Goal: Task Accomplishment & Management: Manage account settings

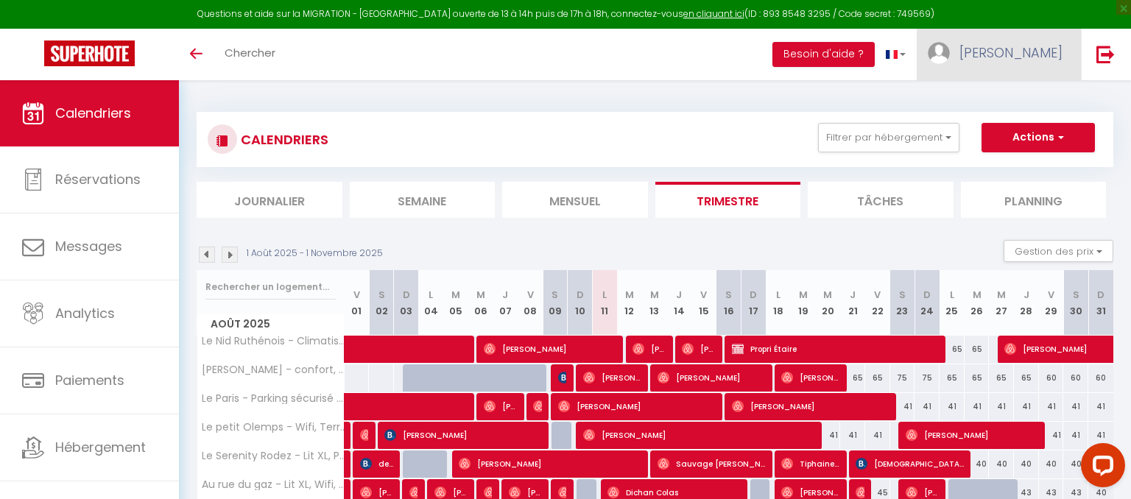
click at [1060, 47] on span "[PERSON_NAME]" at bounding box center [1011, 52] width 103 height 18
click at [1031, 100] on link "Paramètres" at bounding box center [1022, 102] width 109 height 25
select select "fr"
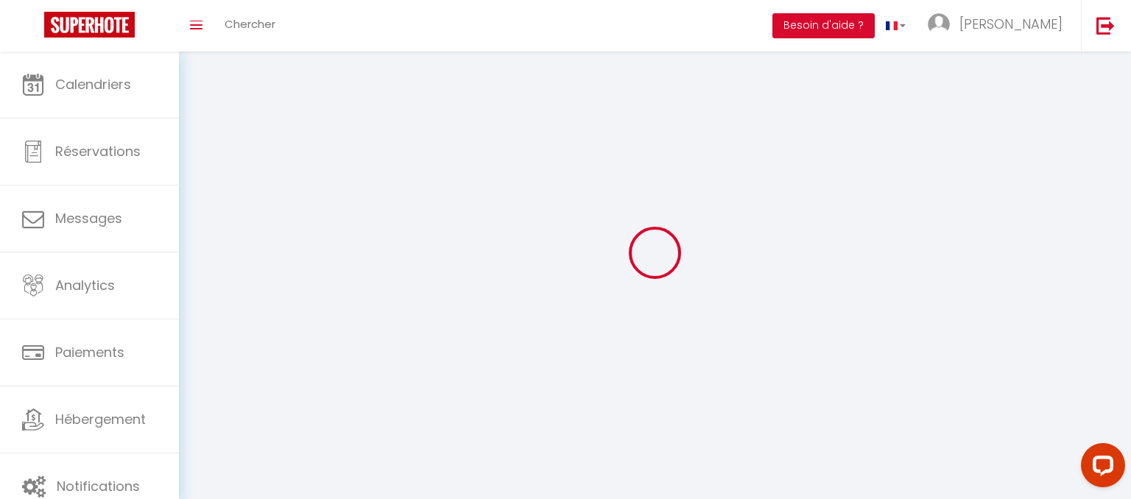
type input "[PERSON_NAME]"
type input "Raynal"
type input "0680207632"
type input "[STREET_ADDRESS]"
type input "12450"
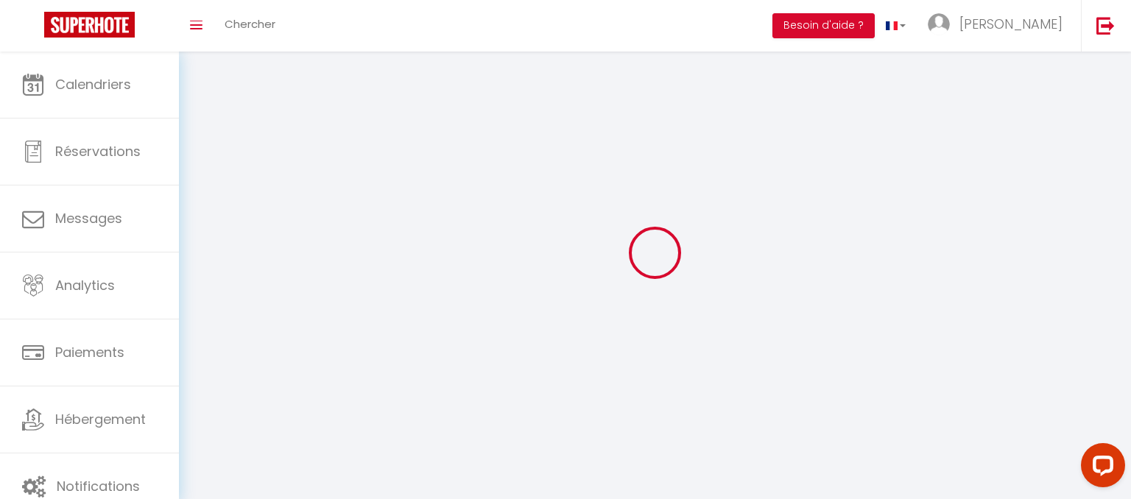
type input "flavin"
type input "9ZvyuDe7Y1akpPfGctjn2VBVK"
type input "k9kC08VOwYs7YkPh6ZAoPvjsQ"
type input "[URL][DOMAIN_NAME]"
select select "1"
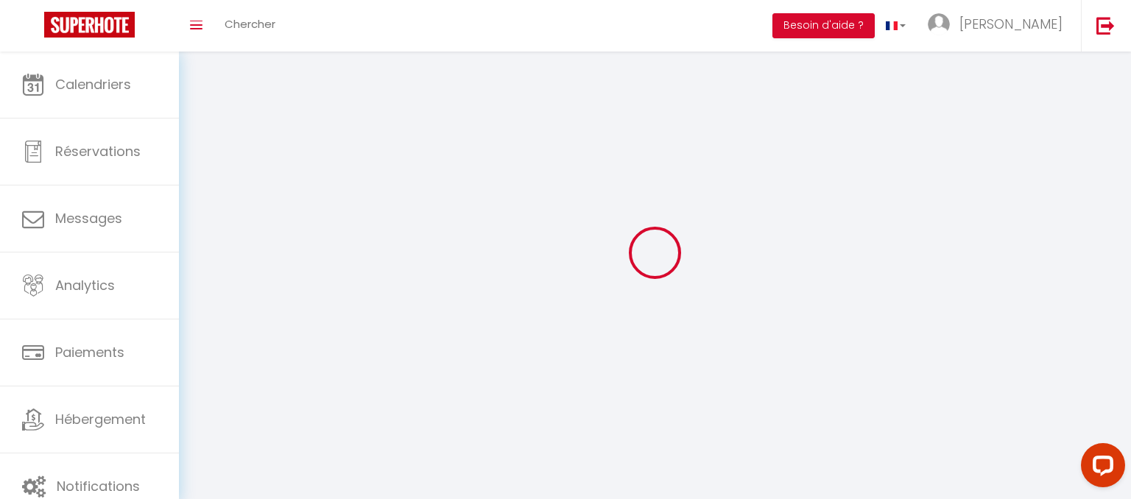
select select "28"
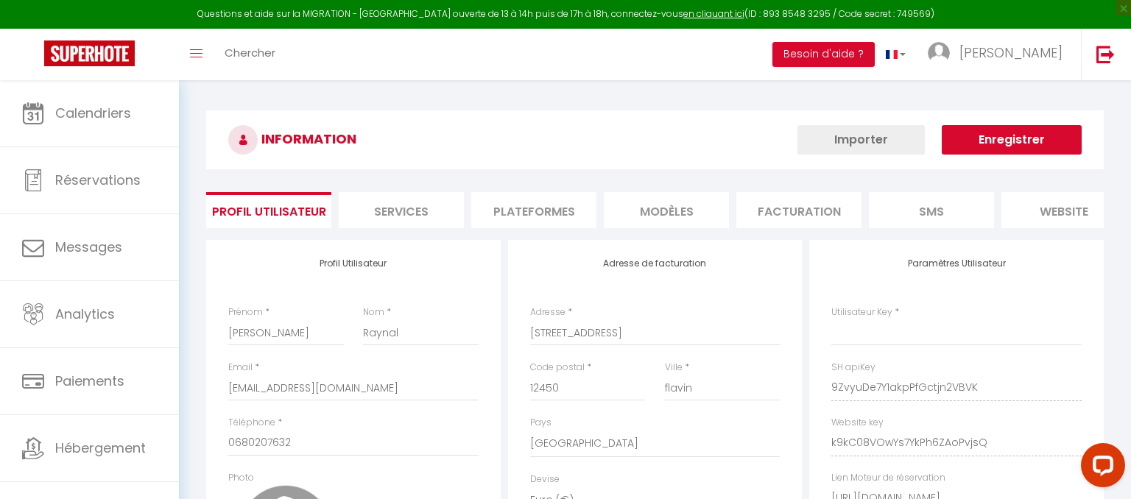
type input "9ZvyuDe7Y1akpPfGctjn2VBVK"
type input "k9kC08VOwYs7YkPh6ZAoPvjsQ"
type input "[URL][DOMAIN_NAME]"
select select "fr"
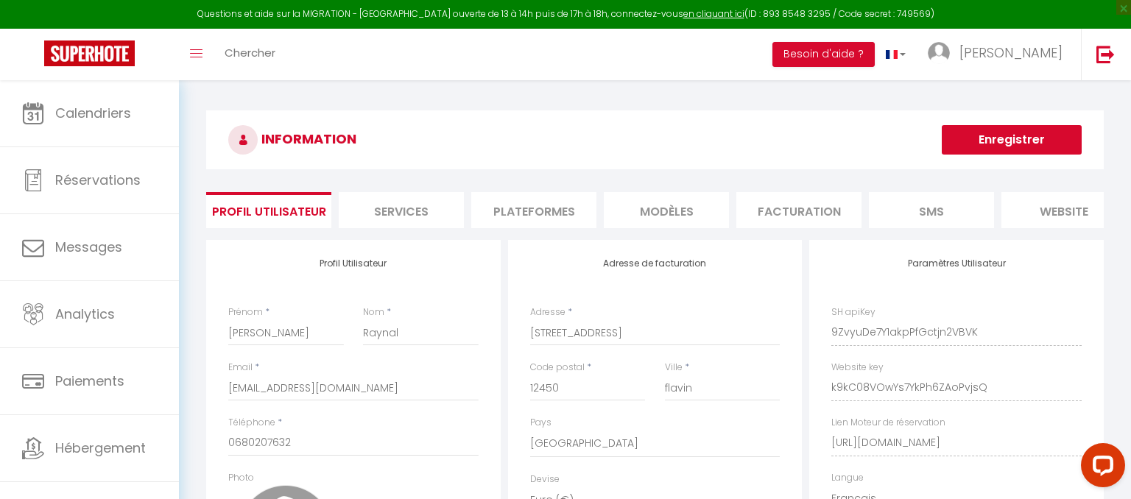
click at [434, 204] on li "Services" at bounding box center [401, 210] width 125 height 36
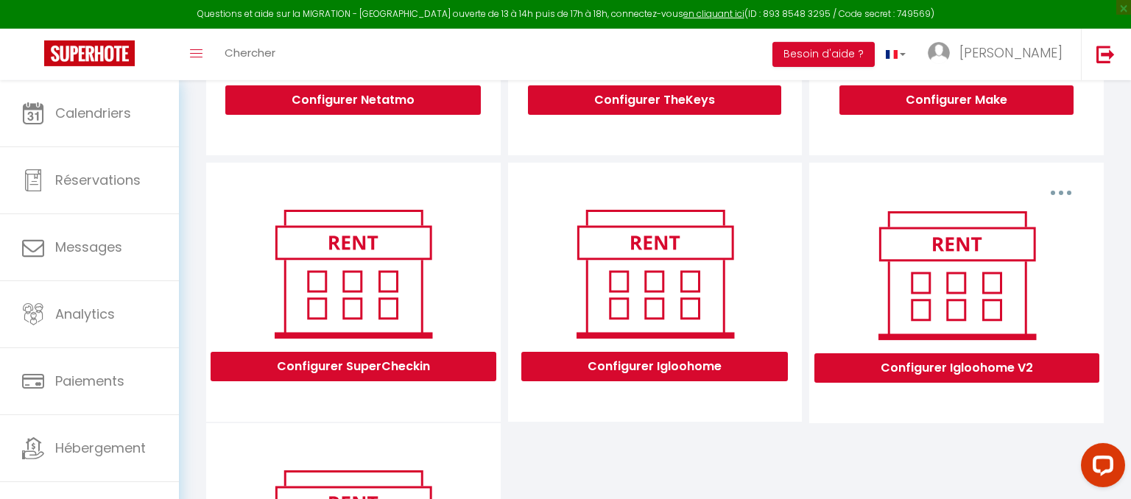
scroll to position [346, 0]
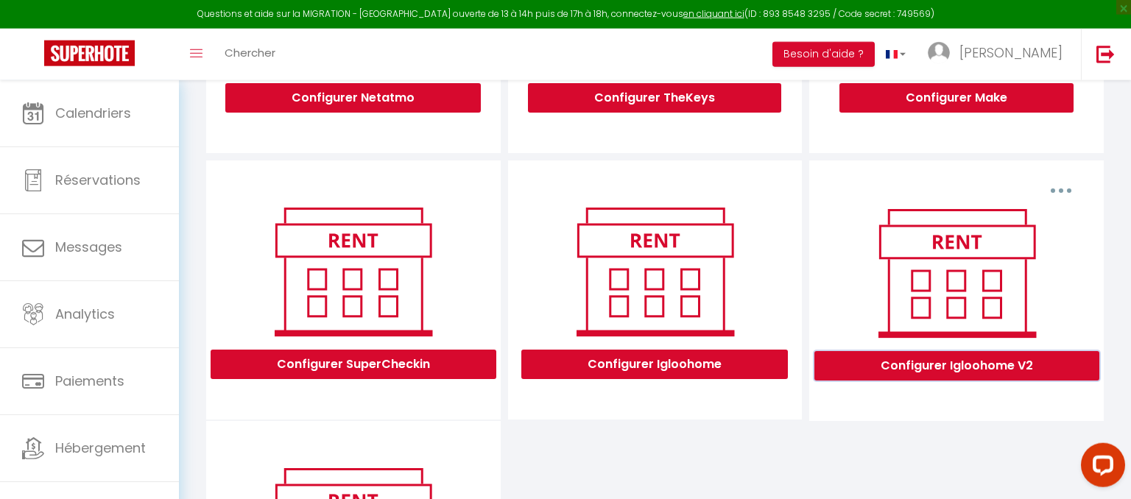
click at [862, 368] on button "Configurer Igloohome V2" at bounding box center [956, 365] width 285 height 29
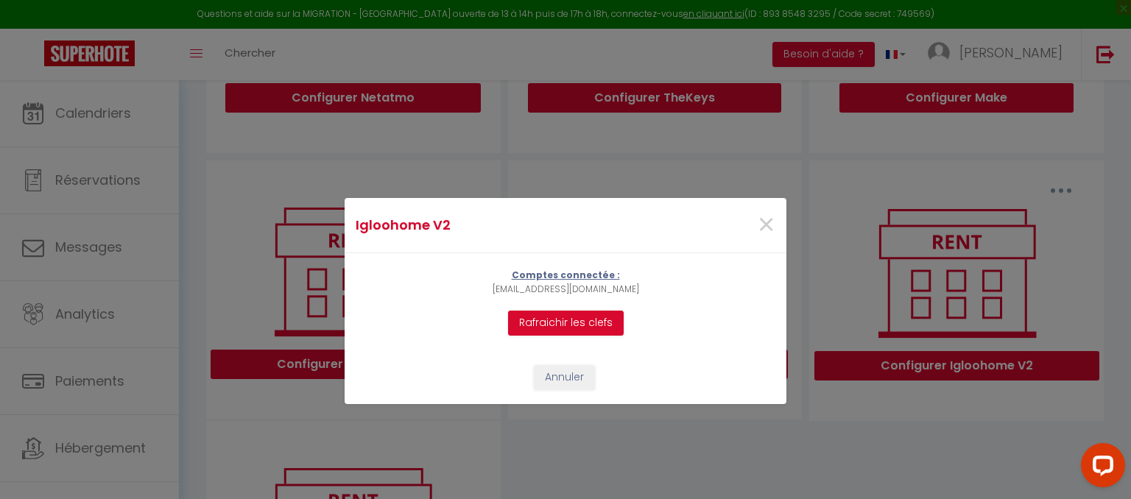
click at [618, 292] on p "[EMAIL_ADDRESS][DOMAIN_NAME]" at bounding box center [566, 290] width 147 height 14
click at [611, 289] on p "[EMAIL_ADDRESS][DOMAIN_NAME]" at bounding box center [566, 290] width 147 height 14
drag, startPoint x: 611, startPoint y: 289, endPoint x: 586, endPoint y: 290, distance: 25.0
click at [586, 290] on p "[EMAIL_ADDRESS][DOMAIN_NAME]" at bounding box center [566, 290] width 147 height 14
click at [564, 290] on p "[EMAIL_ADDRESS][DOMAIN_NAME]" at bounding box center [566, 290] width 147 height 14
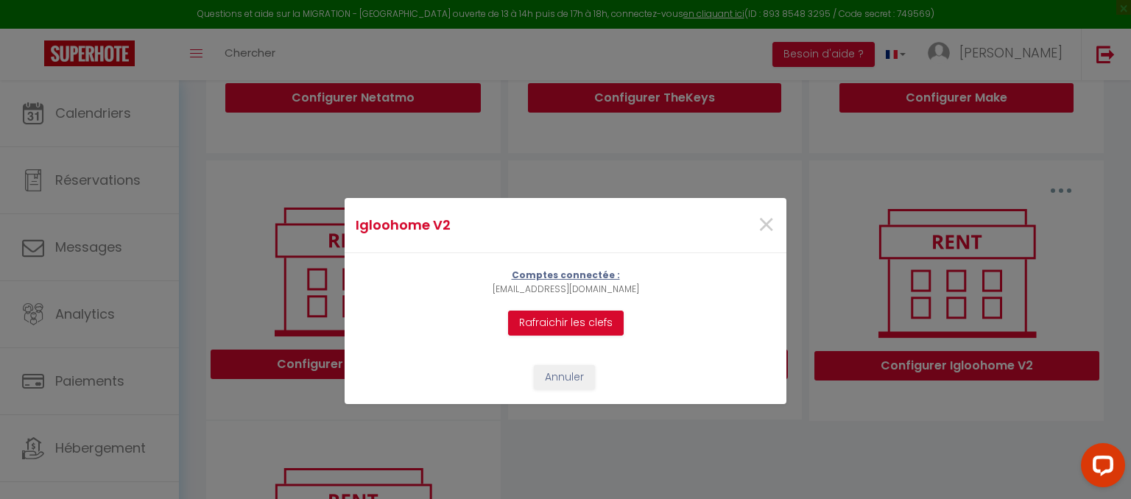
drag, startPoint x: 596, startPoint y: 290, endPoint x: 587, endPoint y: 290, distance: 8.8
click at [587, 290] on p "[EMAIL_ADDRESS][DOMAIN_NAME]" at bounding box center [566, 290] width 147 height 14
click at [756, 228] on div "×" at bounding box center [711, 225] width 147 height 32
click at [767, 229] on span "×" at bounding box center [766, 225] width 18 height 44
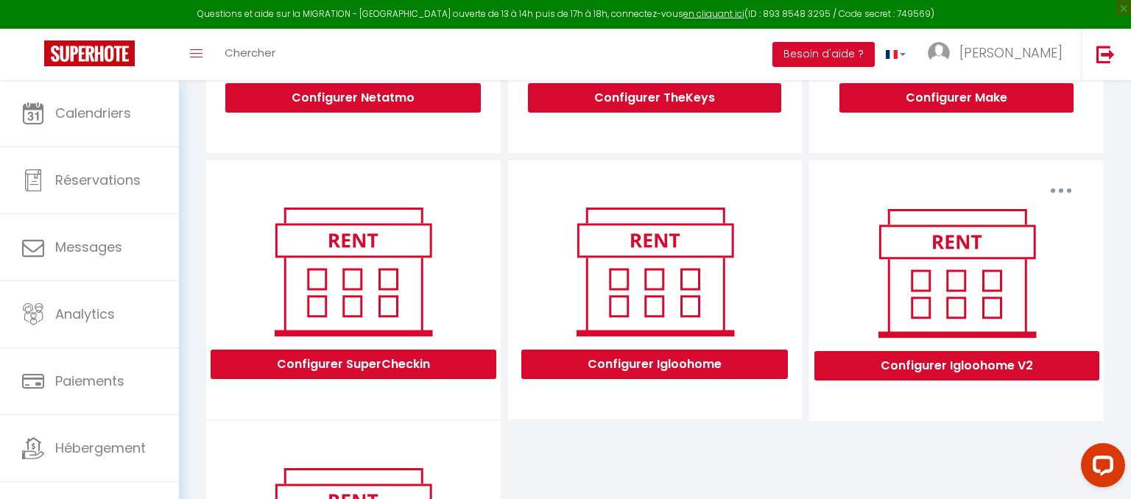
scroll to position [21, 0]
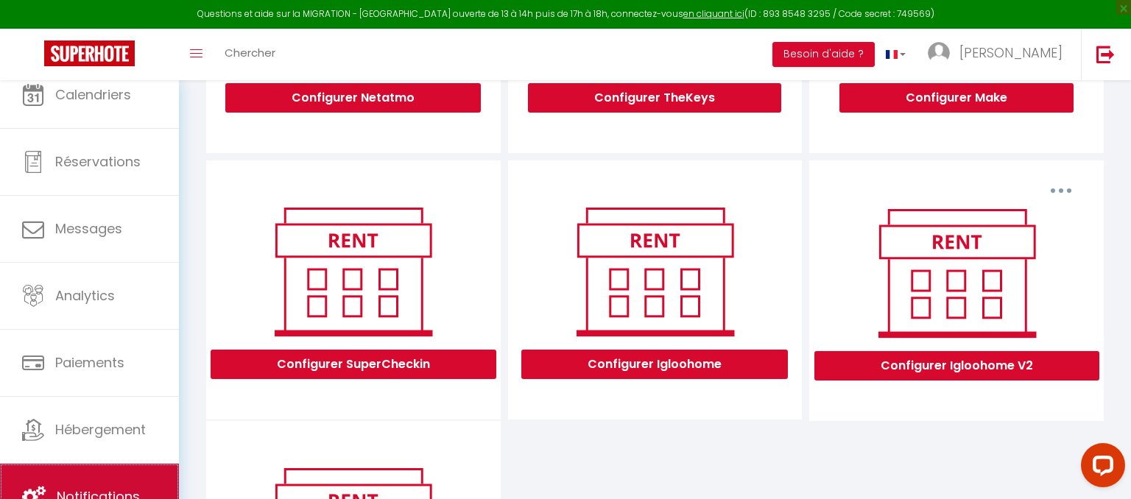
click at [128, 476] on link "Notifications" at bounding box center [89, 497] width 179 height 66
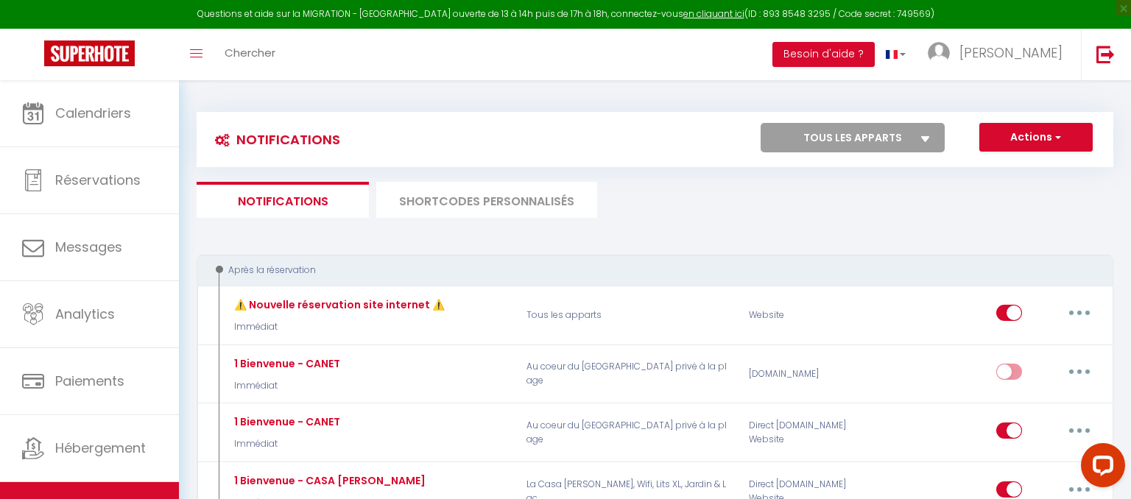
click at [513, 205] on li "SHORTCODES PERSONNALISÉS" at bounding box center [486, 200] width 221 height 36
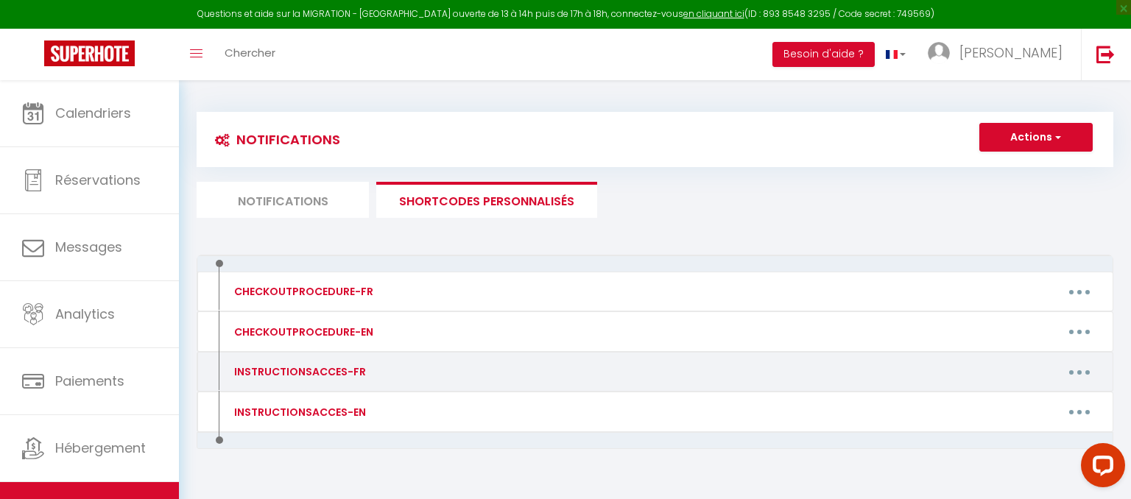
click at [1083, 379] on button "button" at bounding box center [1079, 372] width 41 height 24
click at [1018, 404] on link "Editer" at bounding box center [1041, 405] width 109 height 25
type input "INSTRUCTIONSACCES-FR"
type textarea "Votre séjour chez nous approche et voici quelques informations utiles."
type textarea "L'ipsumdolors ame conse 65 adi Elitsed Doeiusm t Incid, u'labore et dolo mag al…"
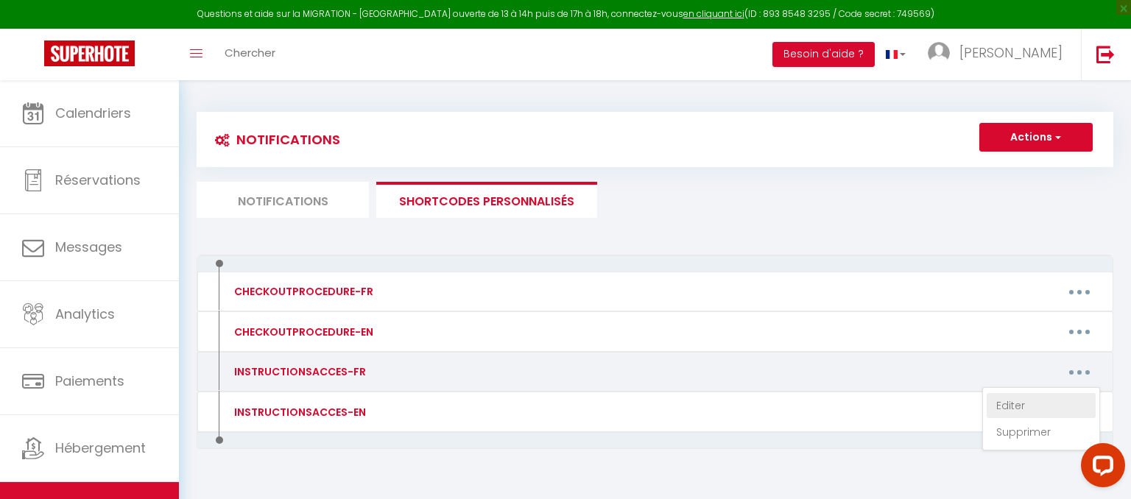
type textarea "L'ipsumdolors ame conse 52 Adipis el Seddo e Tempo, i'utlabo et dolo mag al eni…"
type textarea "L'appartement est situé [STREET_ADDRESS]. Vous trouverez des places de stationn…"
type textarea "L'appartement est situé dans la résidence [GEOGRAPHIC_DATA], Bâtiment A, côte d…"
type textarea "L'ipsumdolors ame conse 8 adi el Sed d Eiusm. Temp incidid utlab etdolorem ali …"
type textarea "L'ipsumdolors ame conse 78 adi Elitsed d Eiusm. Te inc utlab et dol ma aliquaen…"
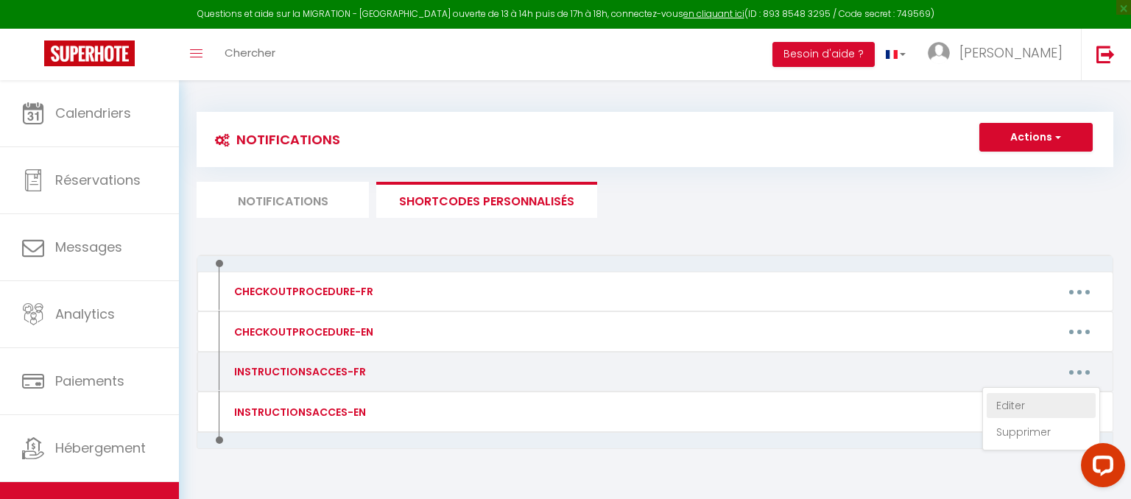
type textarea "L'ipsumdolors ame conse 5 adi eli Seddoe t Incid, Utlabore 3. Et dol ma ali en …"
type textarea "L'ipsumdolors ame conse 48 adi Elitsed Doeiusm t Incid, u'labore et dolo mag al…"
type textarea "⚠️ LOREMIPSUMDO SITAMETCONS ADIP ELITS DOEIUSM, T INCI U'laboreetdol mag aliqu …"
type textarea "L'appartement est situé [STREET_ADDRESS]. Nous préférons vous prévenir que les …"
type textarea "Lo ipsumd sit ametco 82 adi el Seddoeiu t Incid, u'labore et dolo mag al enimad…"
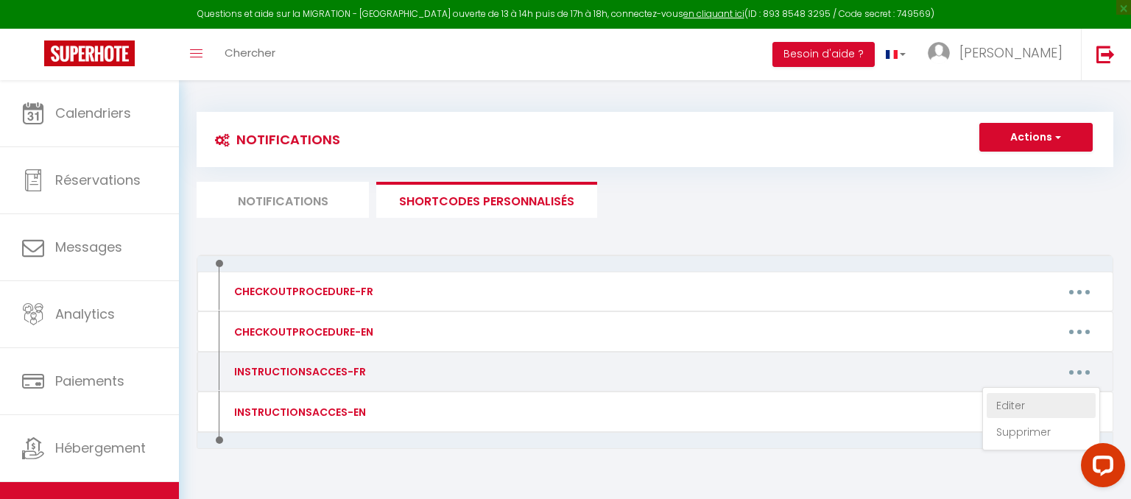
type textarea "Lo ipsumd sit ametco 78 adipis eli Seddoeius 83190 Temporin, u 5lab et Dolorema…"
type textarea "Lo ipsumd sit ametco 85 adipi elitseddoe te i'Utlabor etdo ma aliquae ad Minimv…"
type textarea "Lo ipsumd sit ametco adi el seddoei te Incidid utl e dolorem 2al en adminim ve …"
type textarea "Lo ipsumd sit ametco 19 adi el se doei 11737 Tem. Inci utlaboree dol magnaa en …"
type textarea "Lo ipsumd sit ametco ad 10 Eli Seddoeiu t Incidi Utlab. Etdo magna al enimadmin…"
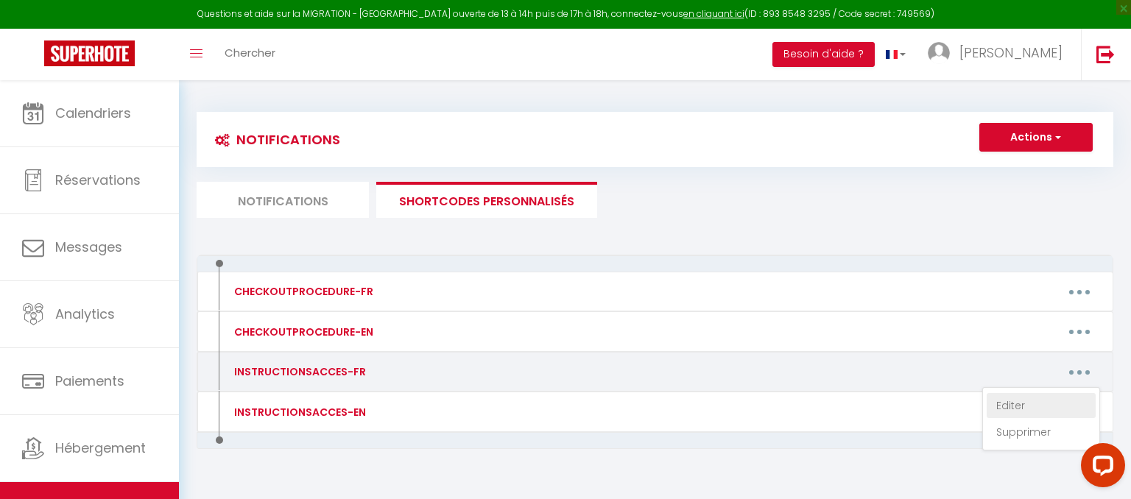
type textarea "Lo ipsumd sit ametco 974 adipi el seddo 09127 Eius t'Incidid. Utla etdol ma ali…"
type textarea "L'ipsumdolors ame conse ad elitsed doeiusmo Tempor i 07779 Utlab Etdolo m'Ali (…"
type textarea "L'ipsumdolors ame conse ad elitsed doeiusmo Tempor i 42154 Utlab Etdolo m'Ali (…"
type textarea "Lo ipsumd sit ametco 18 adi Eli Seddo ei tempo in utlabor et Dolorema (25860). …"
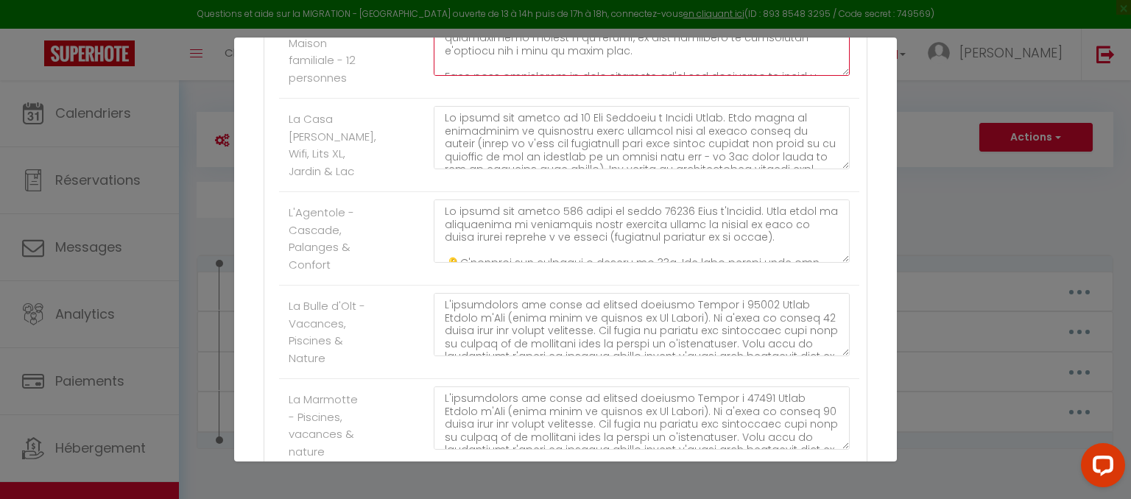
scroll to position [1929, 0]
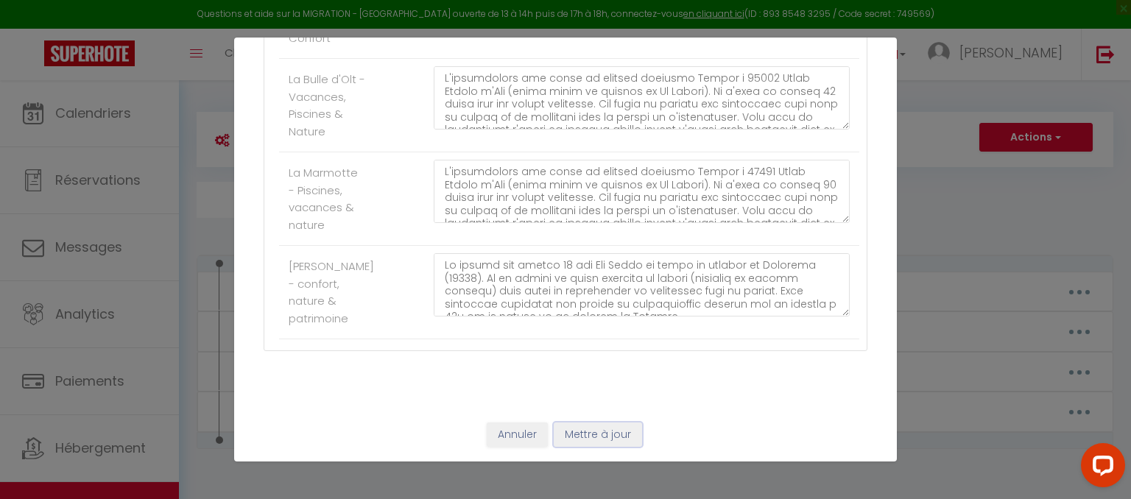
click at [620, 438] on button "Mettre à jour" at bounding box center [598, 435] width 88 height 25
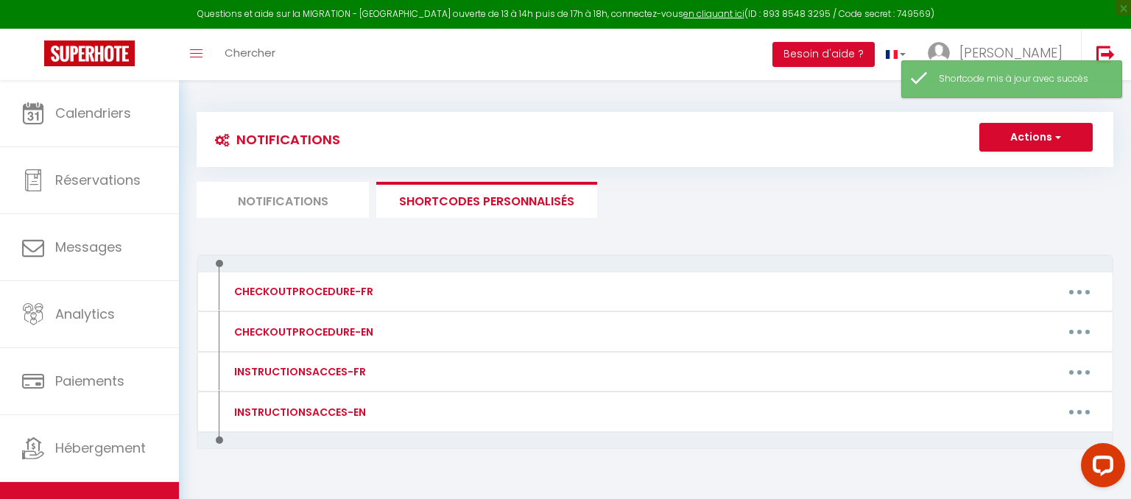
click at [295, 196] on li "Notifications" at bounding box center [283, 200] width 172 height 36
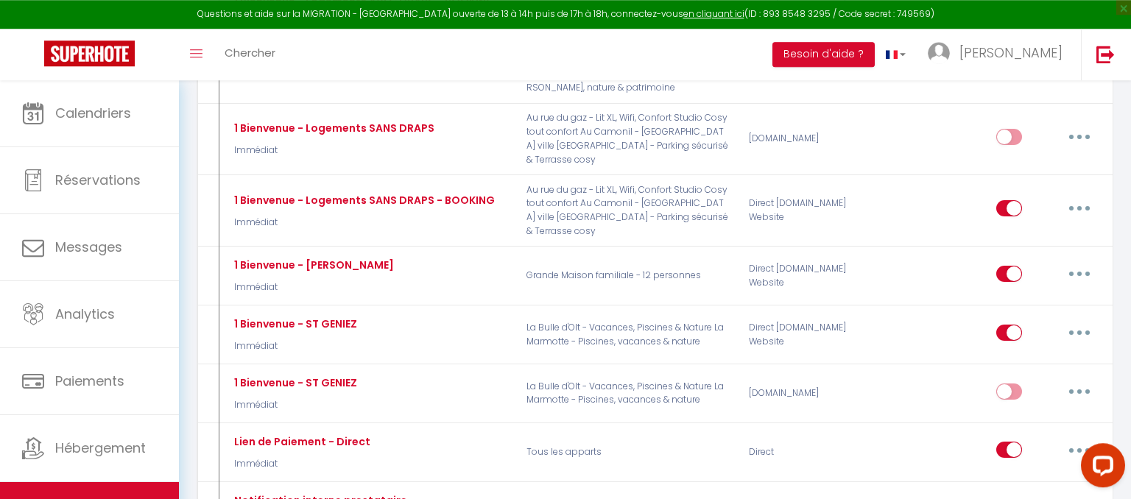
scroll to position [761, 0]
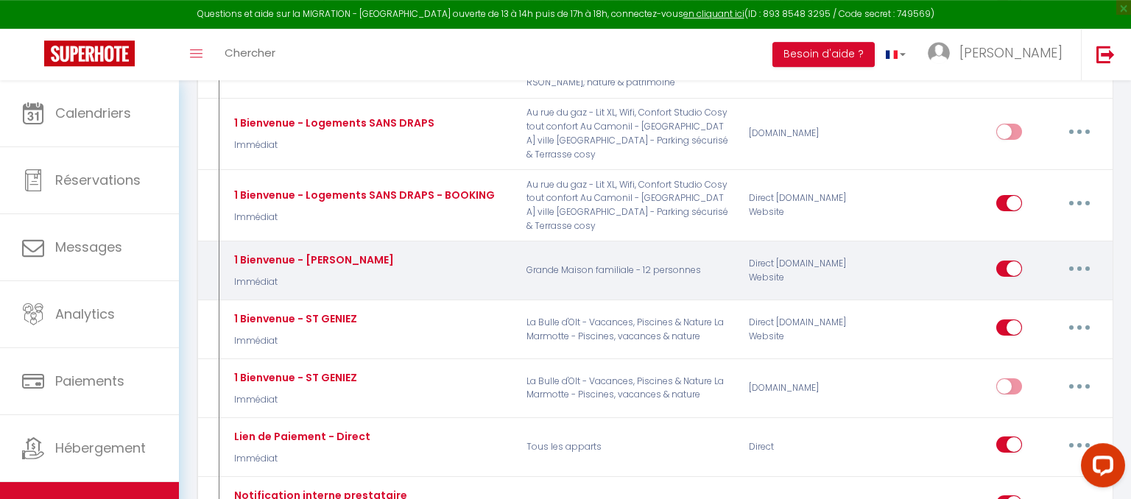
click at [1080, 257] on button "button" at bounding box center [1079, 269] width 41 height 24
click at [1013, 289] on link "Editer" at bounding box center [1041, 301] width 109 height 25
type input "1 Bienvenue - [PERSON_NAME]"
select select "Immédiat"
select select
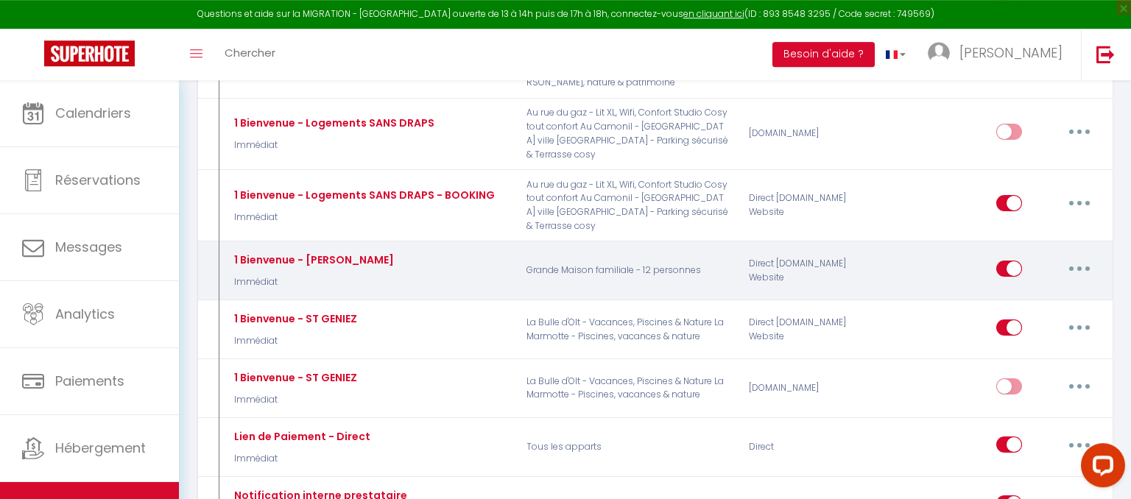
checkbox input "true"
checkbox input "false"
radio input "true"
type input "BIENVENUE - [BOOKING:ID] - [GUEST:FIRST_NAME] [GUEST:LAST_NAME] - [RENTAL:NAME]"
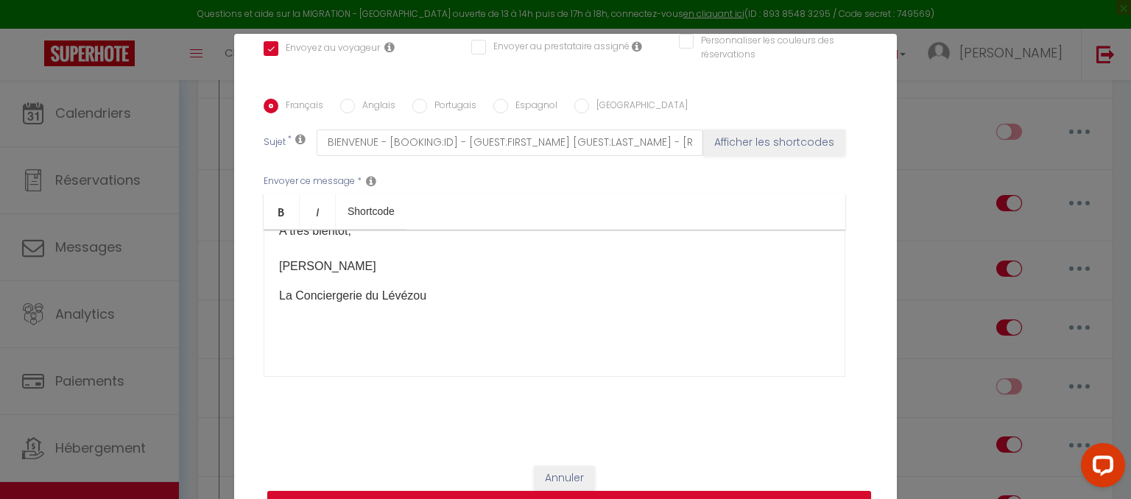
scroll to position [222, 0]
click at [560, 479] on button "Annuler" at bounding box center [564, 478] width 61 height 25
